Goal: Ask a question

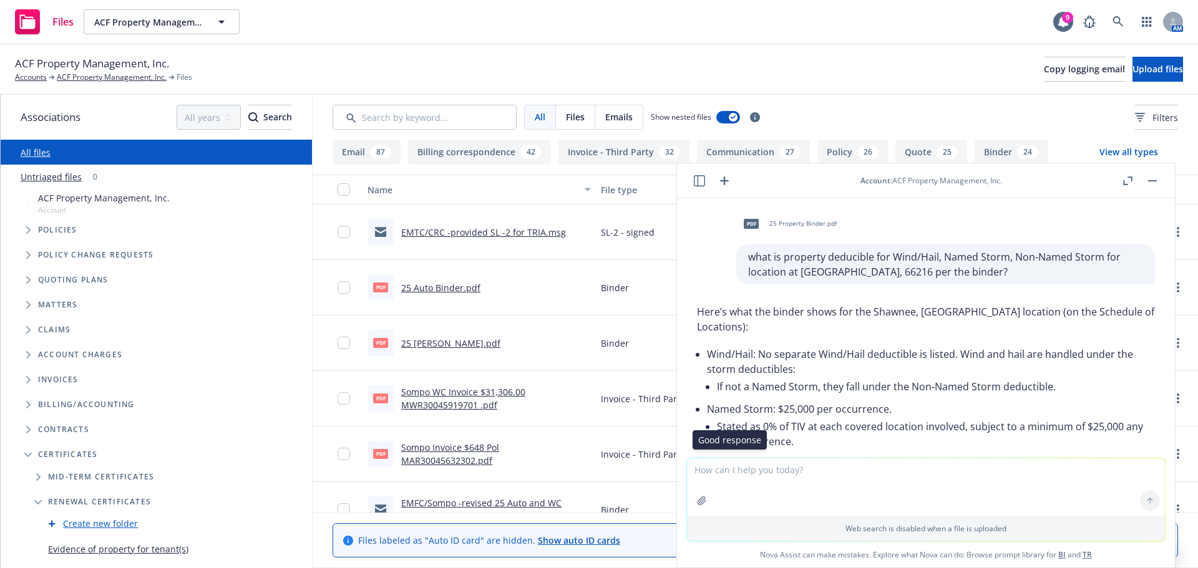
scroll to position [5005, 0]
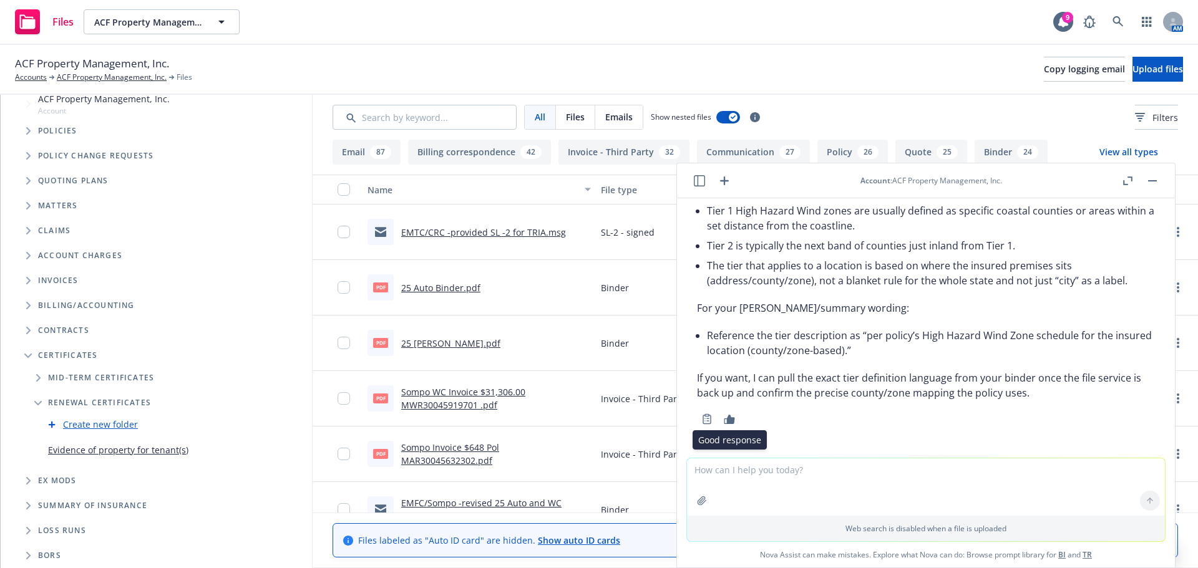
click at [702, 478] on textarea at bounding box center [926, 486] width 478 height 57
paste textarea "(SFHA) / areas of 500-year flooding."
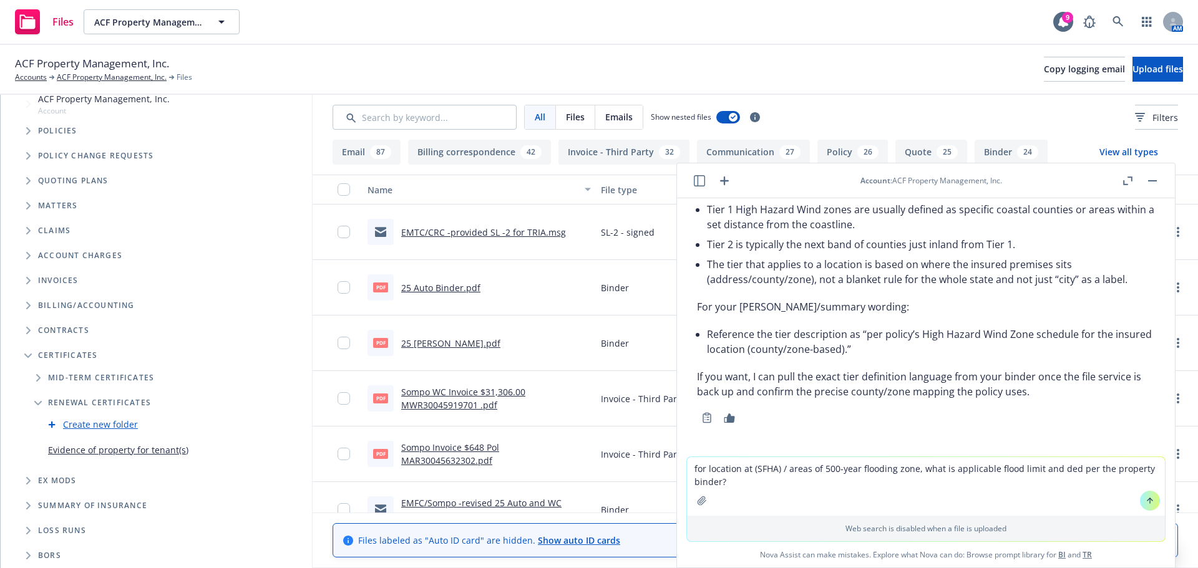
type textarea "for location at (SFHA) / areas of 500-year flooding zone, what is applicable fl…"
click at [1147, 500] on icon at bounding box center [1149, 499] width 5 height 2
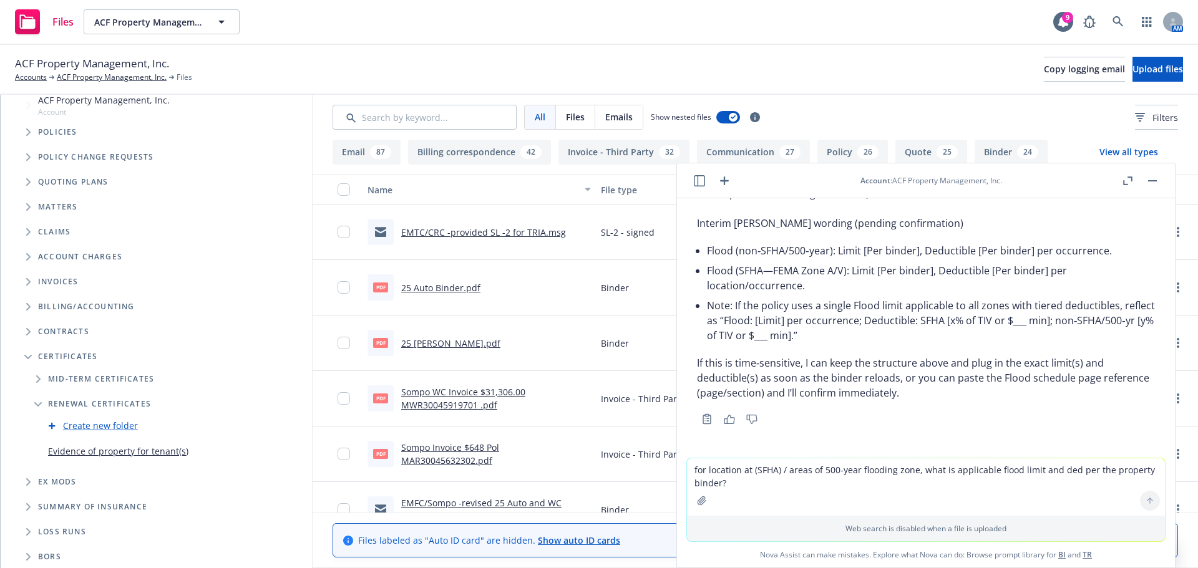
scroll to position [99, 0]
click at [721, 465] on textarea "for location at (SFHA) / areas of 500-year flooding zone, what is applicable fl…" at bounding box center [926, 486] width 478 height 57
type textarea "the applicable flood limit is 10K or 5K?"
drag, startPoint x: 835, startPoint y: 470, endPoint x: 652, endPoint y: 463, distance: 182.9
click at [652, 463] on body "Files ACF Property Management, Inc. ACF Property Management, Inc. 9 AM ACF Prop…" at bounding box center [599, 284] width 1198 height 568
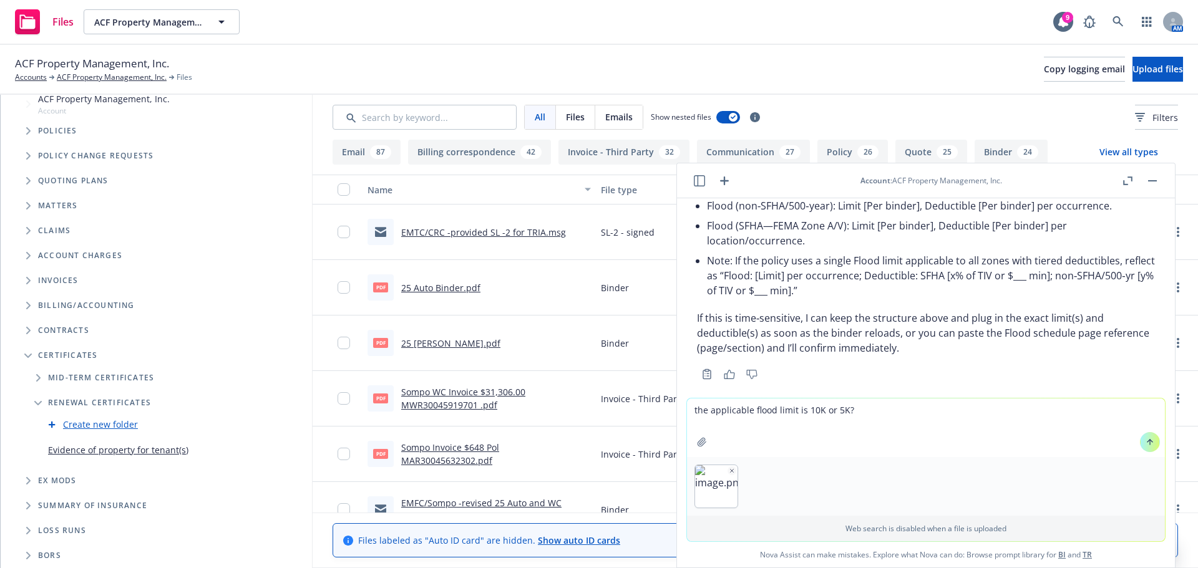
click at [1145, 446] on icon at bounding box center [1149, 442] width 9 height 9
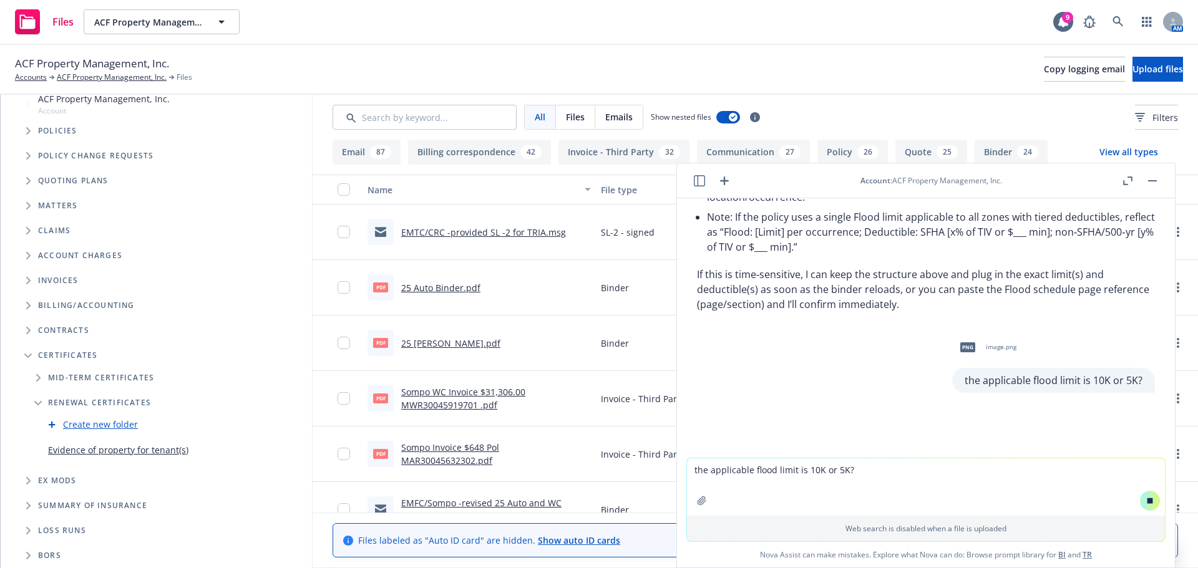
scroll to position [5523, 0]
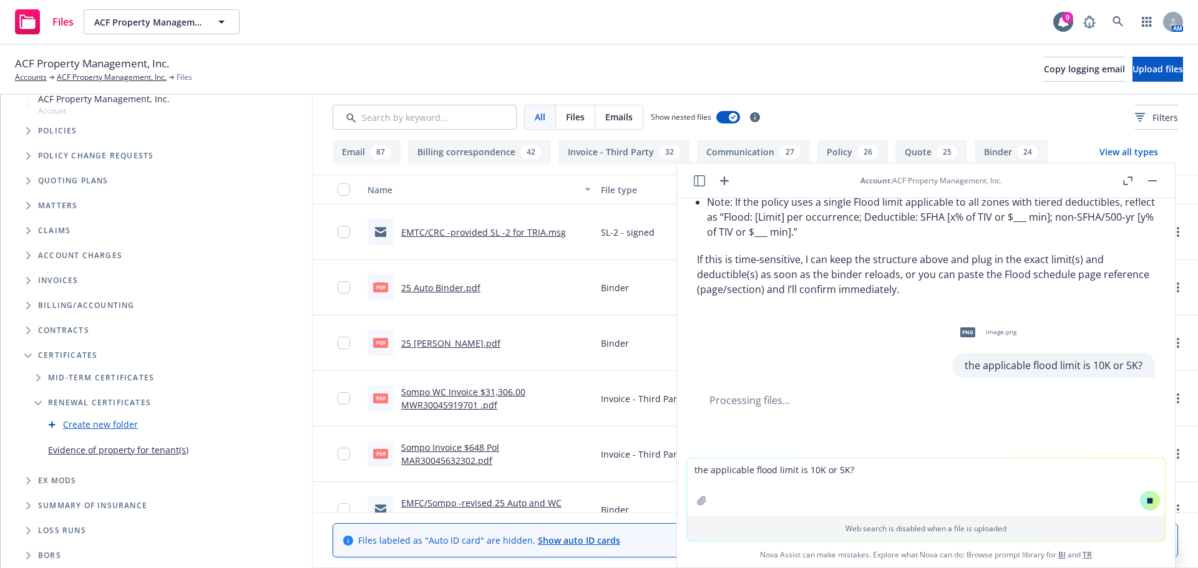
click at [758, 487] on textarea "the applicable flood limit is 10K or 5K?" at bounding box center [926, 486] width 478 height 57
drag, startPoint x: 946, startPoint y: 375, endPoint x: 1012, endPoint y: 425, distance: 83.2
click at [1115, 377] on div "the applicable flood limit is 10K or 5K?" at bounding box center [1053, 364] width 203 height 25
copy p "the applicable flood limit is 10K or 5"
click at [872, 474] on textarea "sorry, I meant to say" at bounding box center [926, 486] width 478 height 59
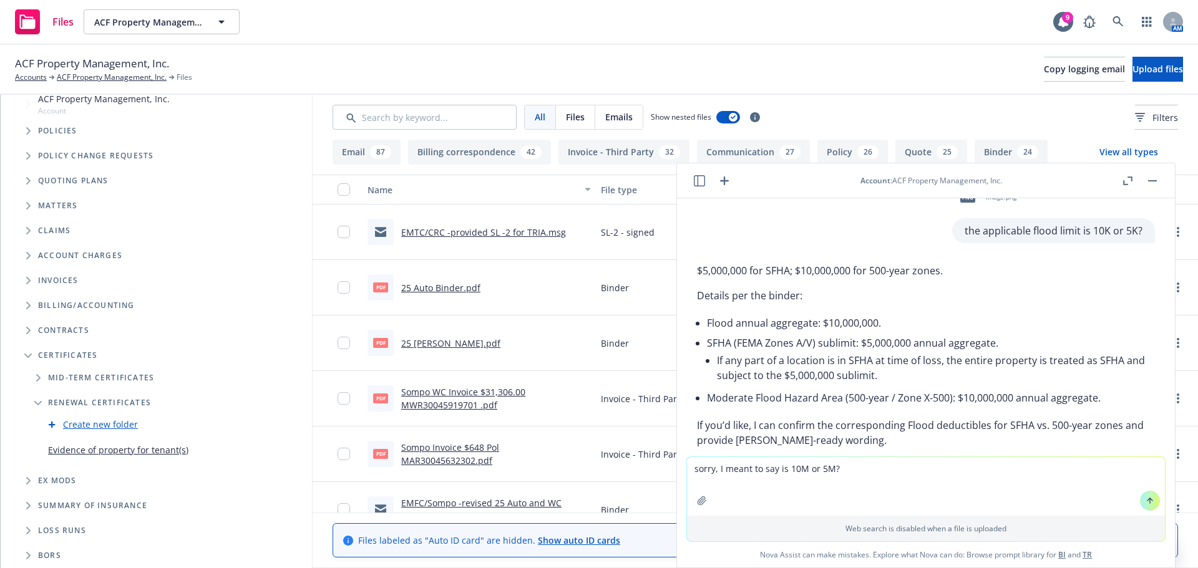
scroll to position [5961, 0]
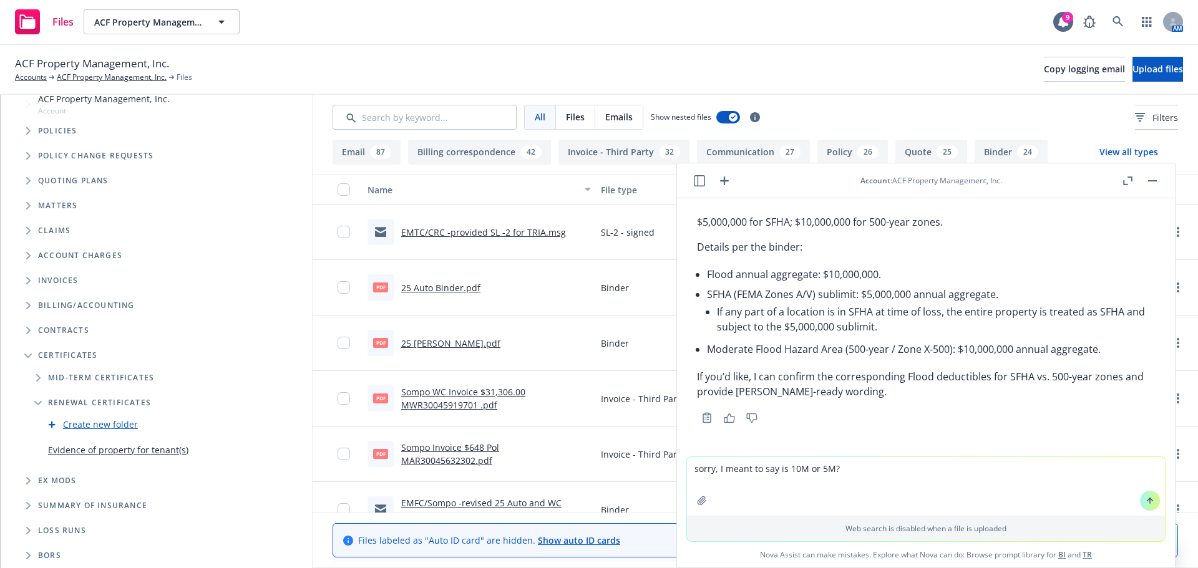
drag, startPoint x: 837, startPoint y: 468, endPoint x: 677, endPoint y: 475, distance: 159.8
click at [677, 475] on div "sorry, I meant to say is 10M or 5M? Web search is disabled when a file is uploa…" at bounding box center [926, 512] width 498 height 111
type textarea "y"
type textarea "please confirm the appliable flood ded for 500 yr zones"
click at [1148, 505] on button at bounding box center [1150, 501] width 20 height 20
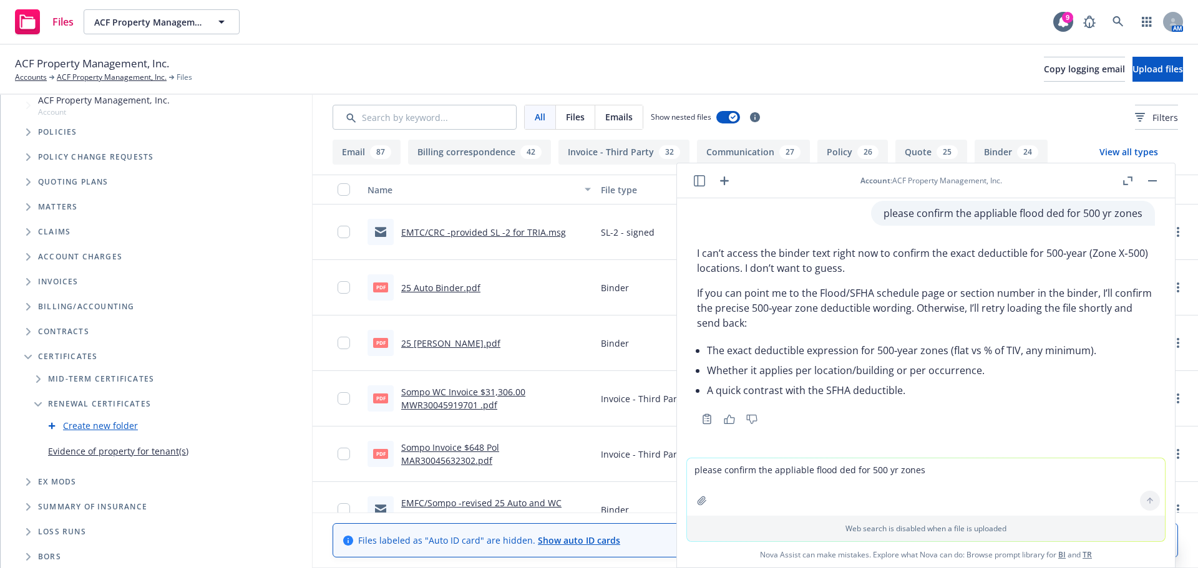
scroll to position [99, 0]
click at [714, 482] on textarea "please confirm the appliable flood ded for 500 yr zones" at bounding box center [926, 486] width 478 height 57
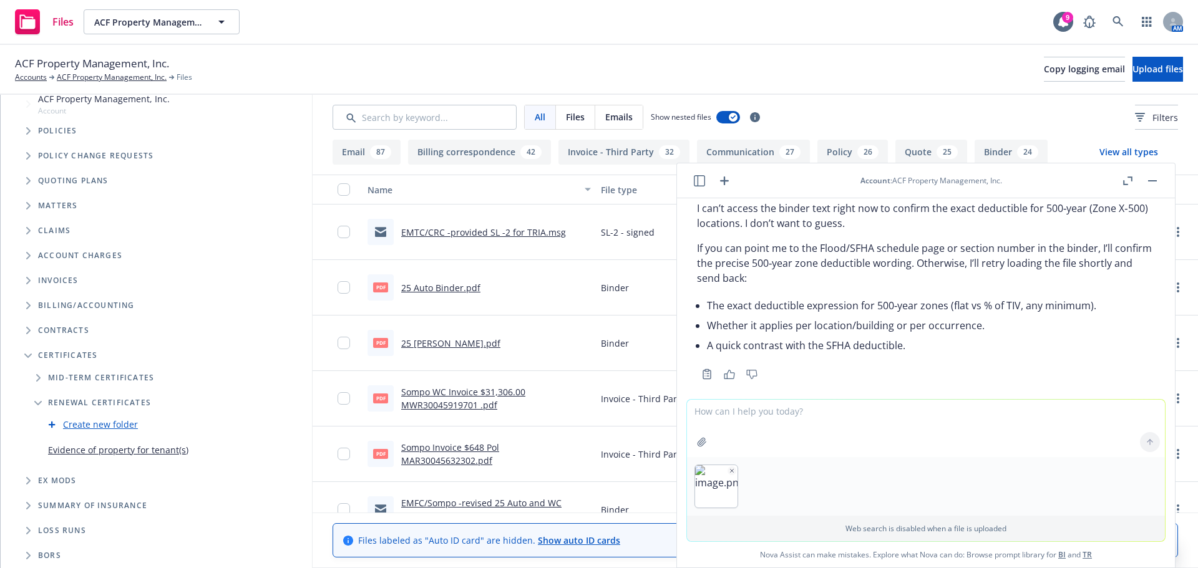
click at [1112, 443] on textarea at bounding box center [926, 428] width 478 height 57
click at [714, 436] on textarea at bounding box center [926, 428] width 478 height 57
click at [812, 433] on textarea at bounding box center [926, 428] width 478 height 57
click at [956, 459] on div at bounding box center [926, 486] width 478 height 59
click at [715, 419] on textarea at bounding box center [926, 428] width 478 height 57
